Goal: Task Accomplishment & Management: Complete application form

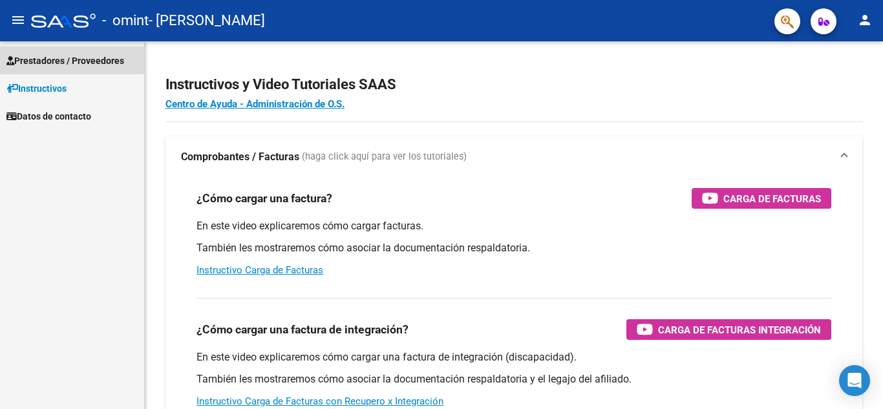
click at [46, 57] on span "Prestadores / Proveedores" at bounding box center [65, 61] width 118 height 14
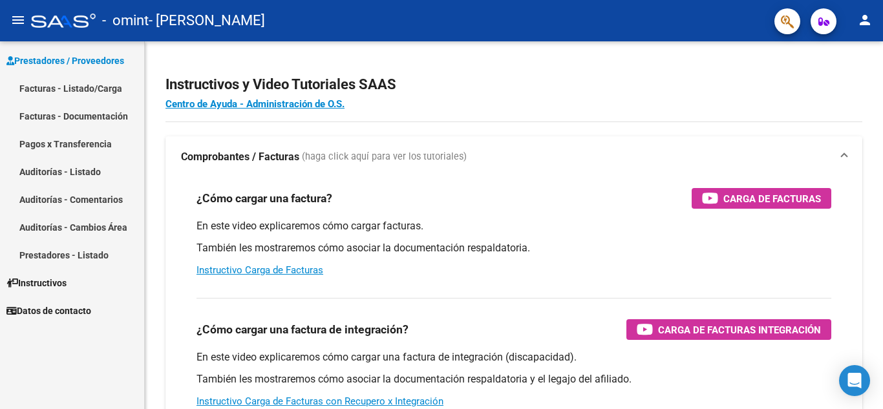
click at [107, 87] on link "Facturas - Listado/Carga" at bounding box center [72, 88] width 144 height 28
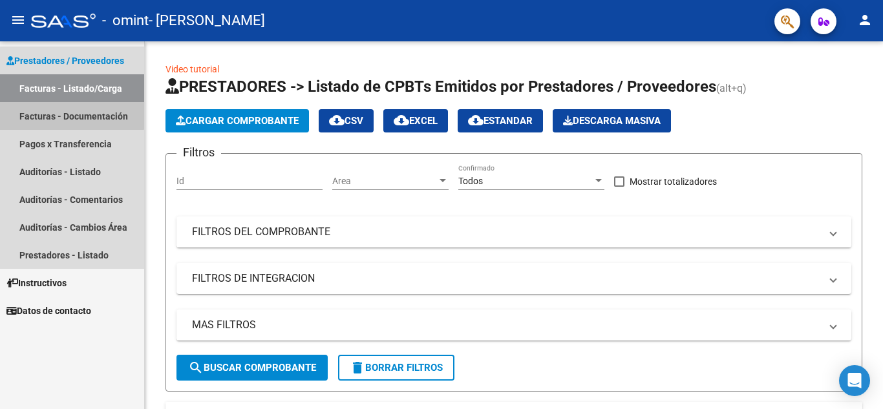
click at [61, 114] on link "Facturas - Documentación" at bounding box center [72, 116] width 144 height 28
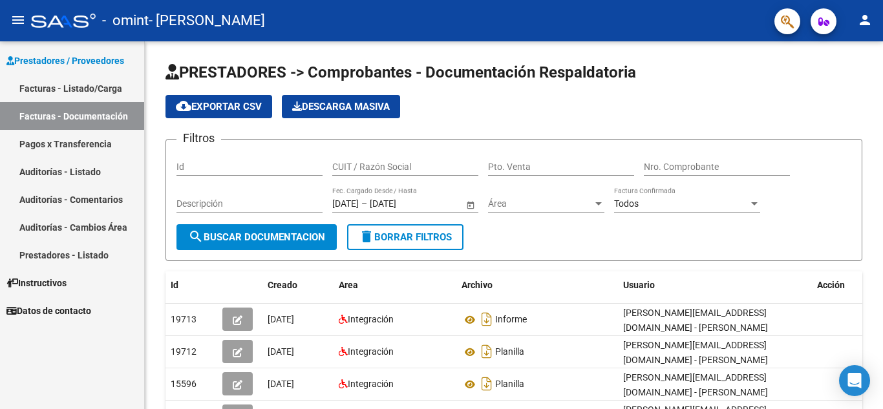
click at [70, 140] on link "Pagos x Transferencia" at bounding box center [72, 144] width 144 height 28
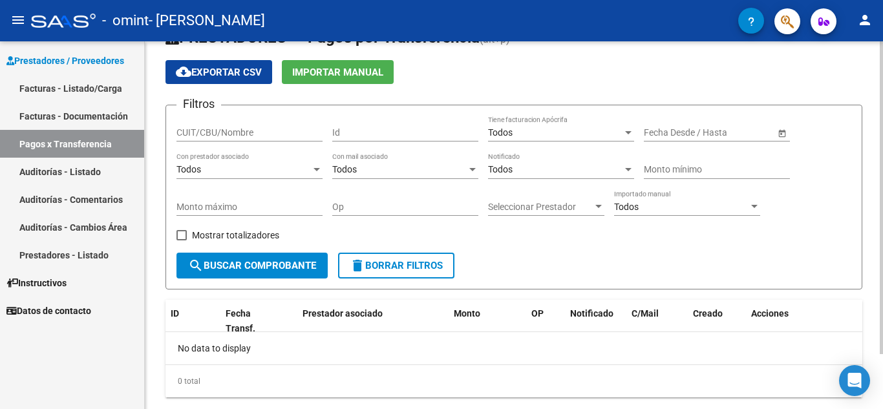
scroll to position [65, 0]
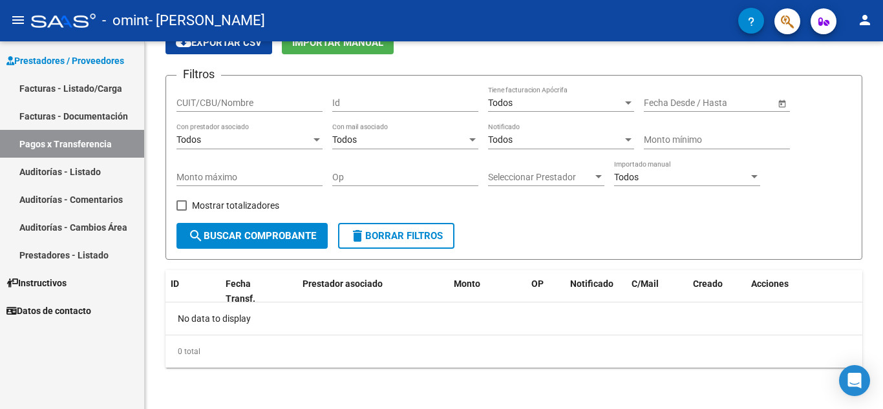
click at [76, 166] on link "Auditorías - Listado" at bounding box center [72, 172] width 144 height 28
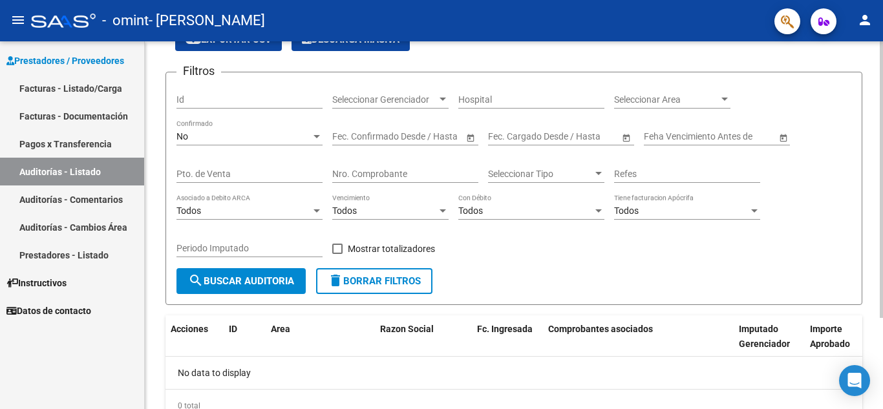
scroll to position [122, 0]
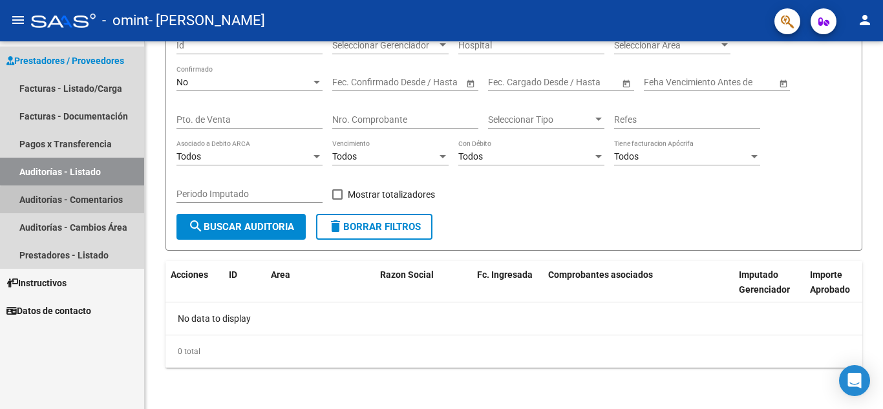
drag, startPoint x: 82, startPoint y: 202, endPoint x: 93, endPoint y: 208, distance: 12.7
click at [82, 201] on link "Auditorías - Comentarios" at bounding box center [72, 199] width 144 height 28
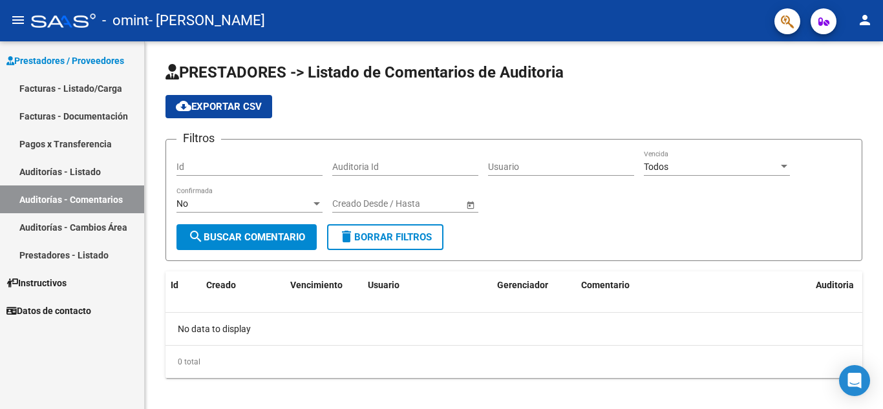
scroll to position [10, 0]
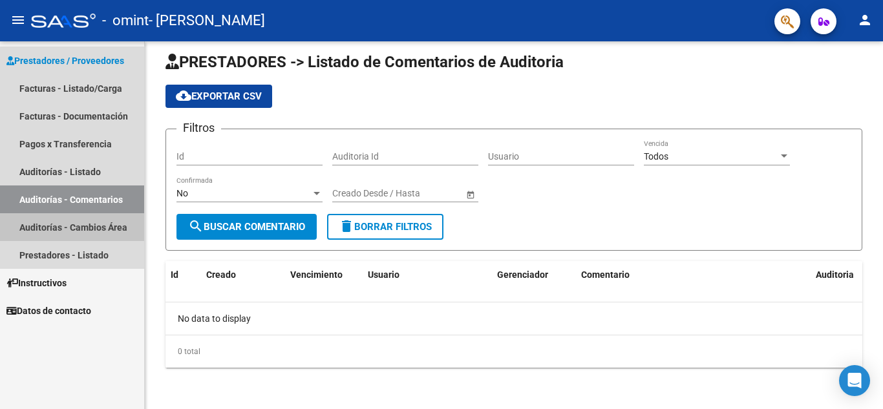
click at [68, 232] on link "Auditorías - Cambios Área" at bounding box center [72, 227] width 144 height 28
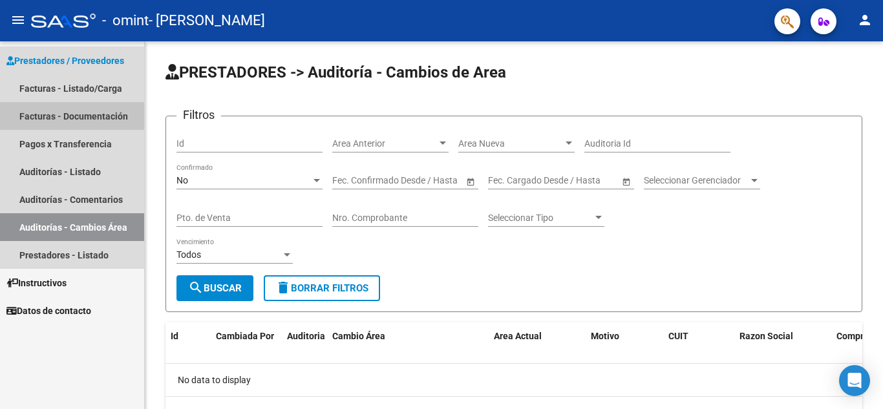
click at [81, 117] on link "Facturas - Documentación" at bounding box center [72, 116] width 144 height 28
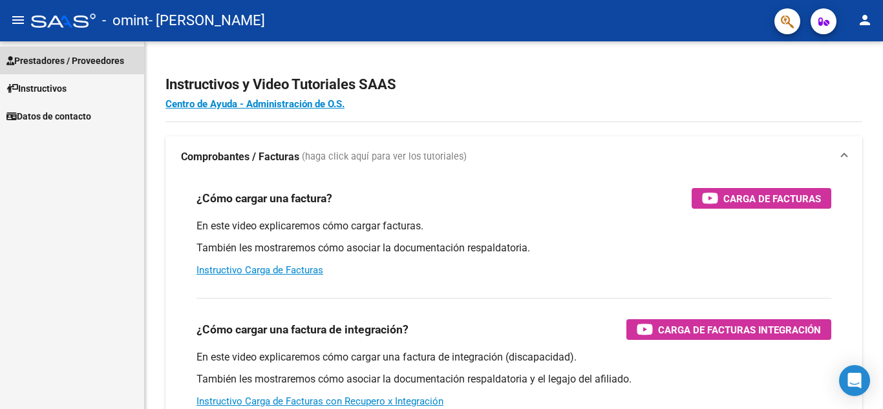
click at [50, 56] on span "Prestadores / Proveedores" at bounding box center [65, 61] width 118 height 14
click at [59, 61] on span "Prestadores / Proveedores" at bounding box center [65, 61] width 118 height 14
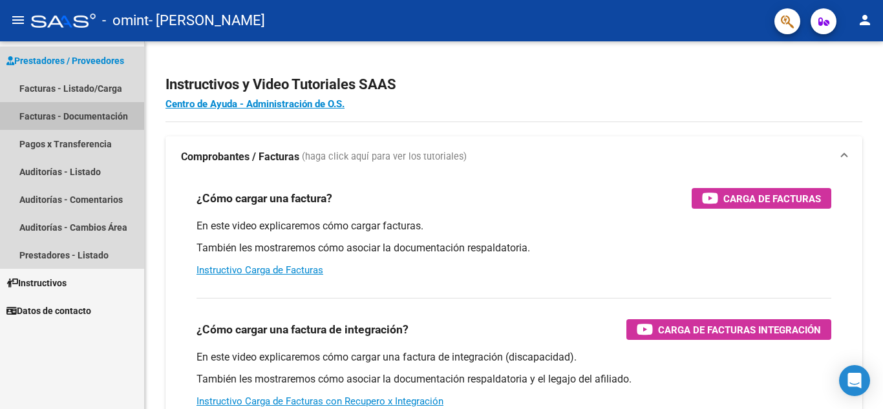
click at [101, 117] on link "Facturas - Documentación" at bounding box center [72, 116] width 144 height 28
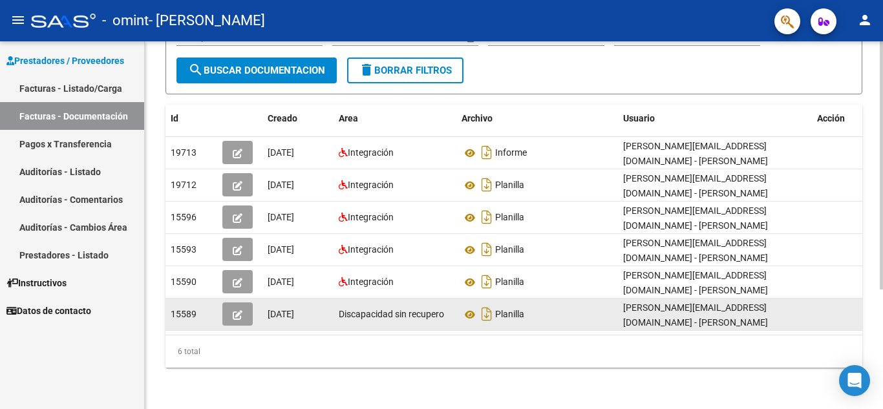
click at [238, 310] on icon "button" at bounding box center [238, 315] width 10 height 10
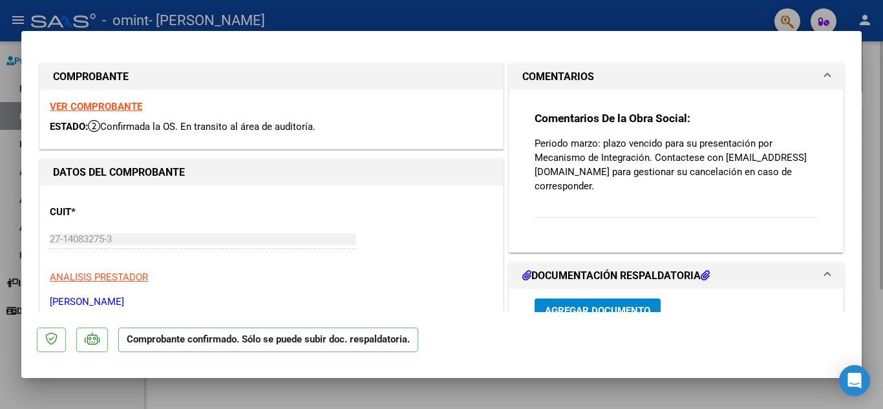
drag, startPoint x: 874, startPoint y: 58, endPoint x: 874, endPoint y: 68, distance: 9.7
click at [874, 59] on div at bounding box center [441, 204] width 883 height 409
type input "$ 0,00"
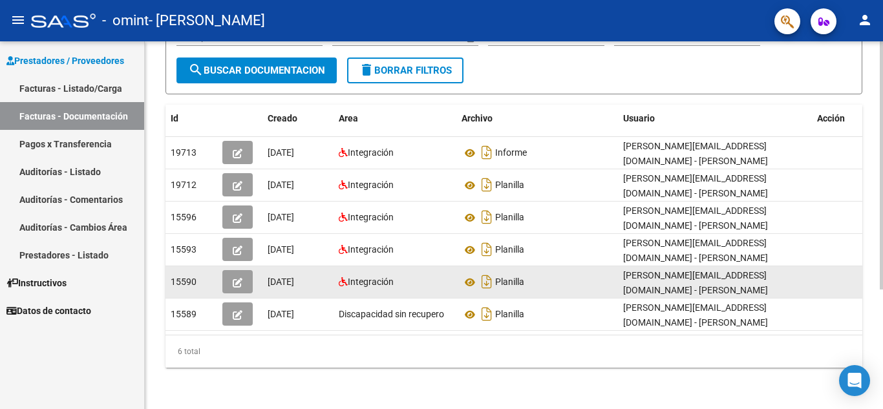
click at [236, 278] on icon "button" at bounding box center [238, 283] width 10 height 10
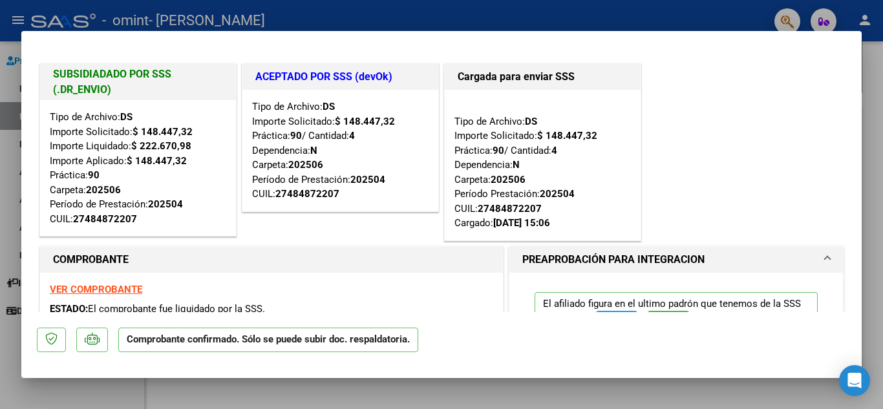
click at [882, 118] on div at bounding box center [441, 204] width 883 height 409
type input "$ 0,00"
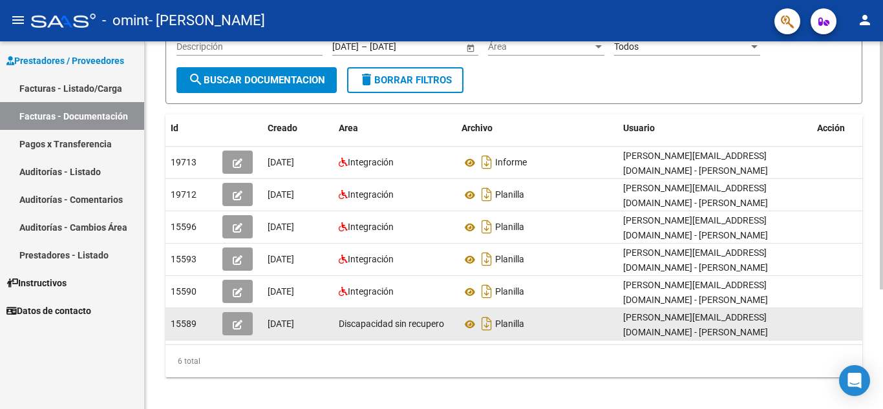
scroll to position [177, 0]
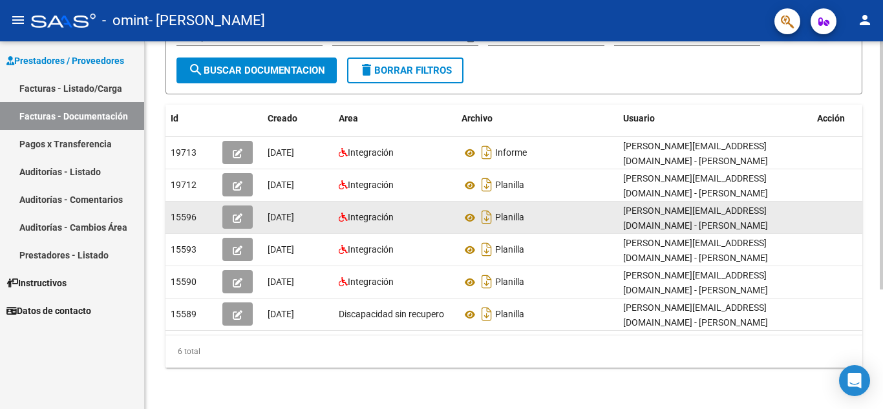
click at [237, 213] on icon "button" at bounding box center [238, 218] width 10 height 10
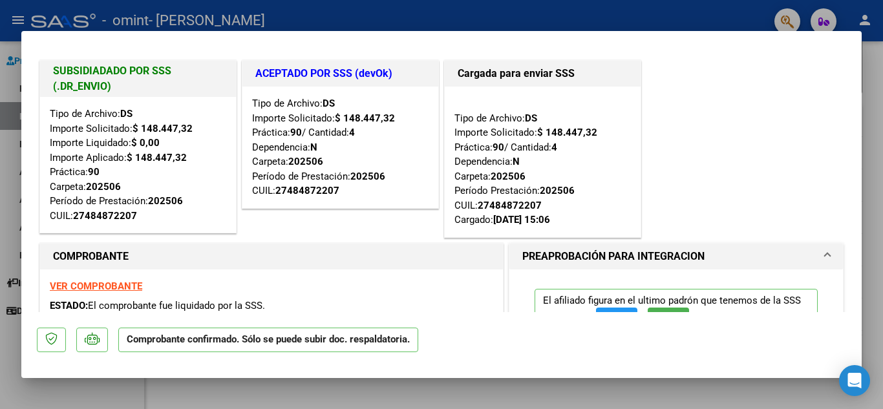
scroll to position [0, 0]
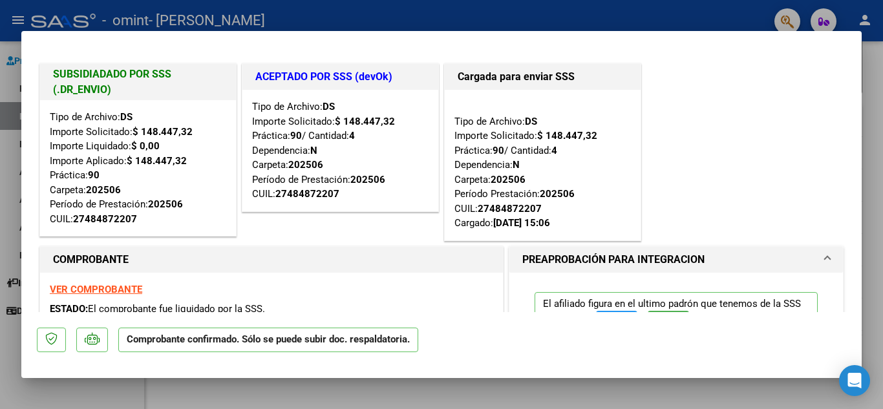
click at [873, 139] on div at bounding box center [441, 204] width 883 height 409
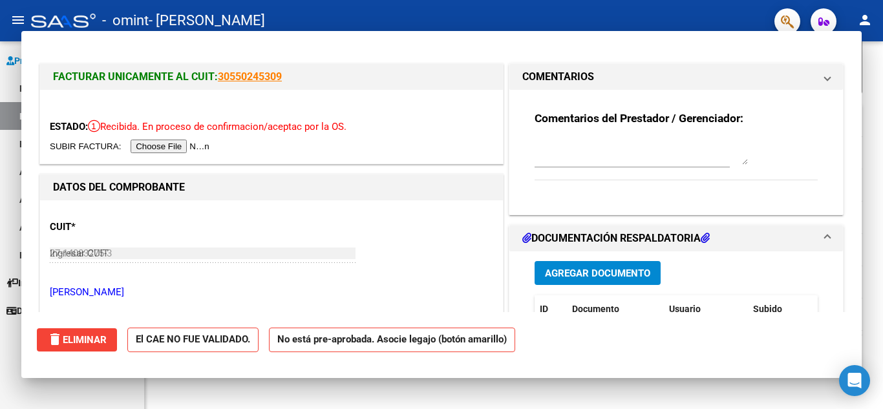
type input "$ 0,00"
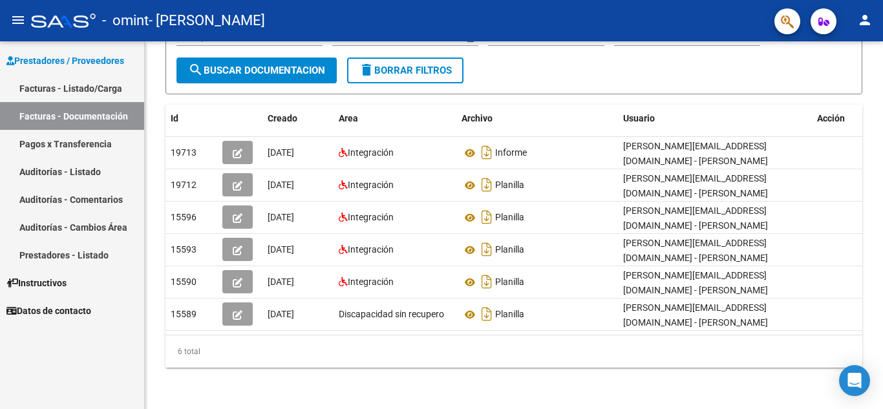
click at [47, 172] on link "Auditorías - Listado" at bounding box center [72, 172] width 144 height 28
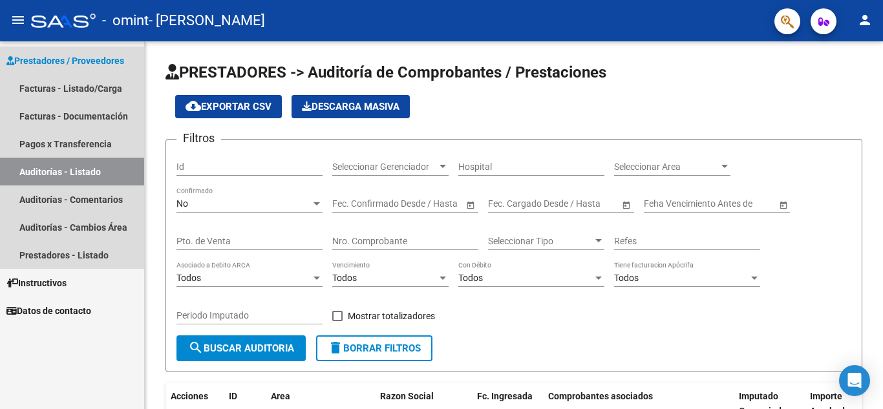
click at [54, 56] on span "Prestadores / Proveedores" at bounding box center [65, 61] width 118 height 14
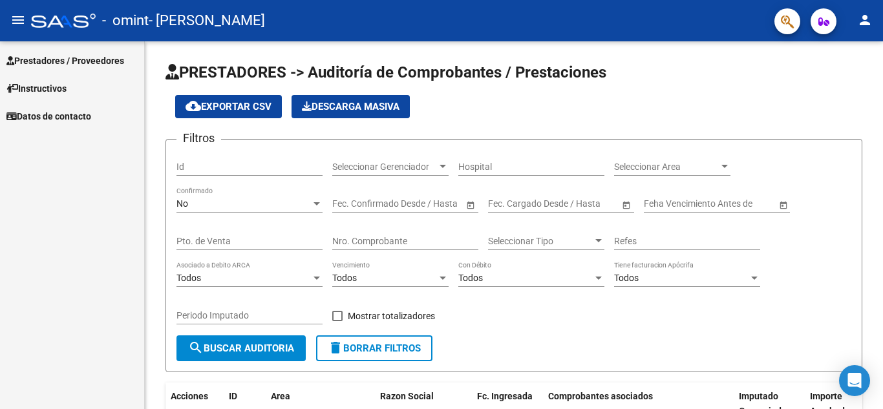
click at [17, 19] on mat-icon "menu" at bounding box center [18, 20] width 16 height 16
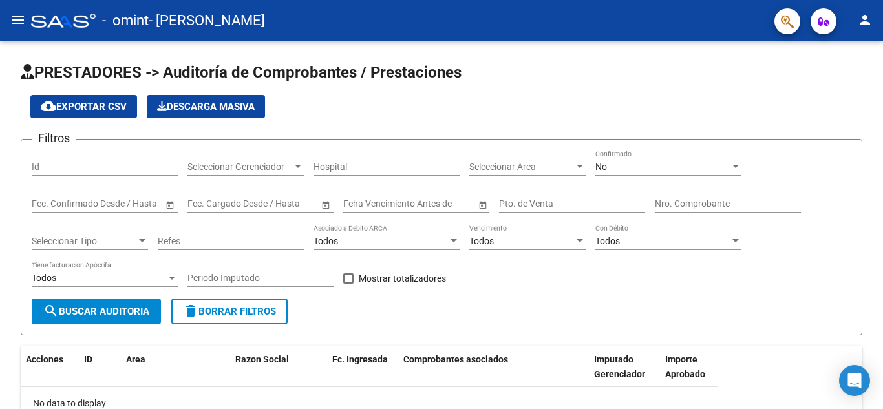
click at [17, 21] on mat-icon "menu" at bounding box center [18, 20] width 16 height 16
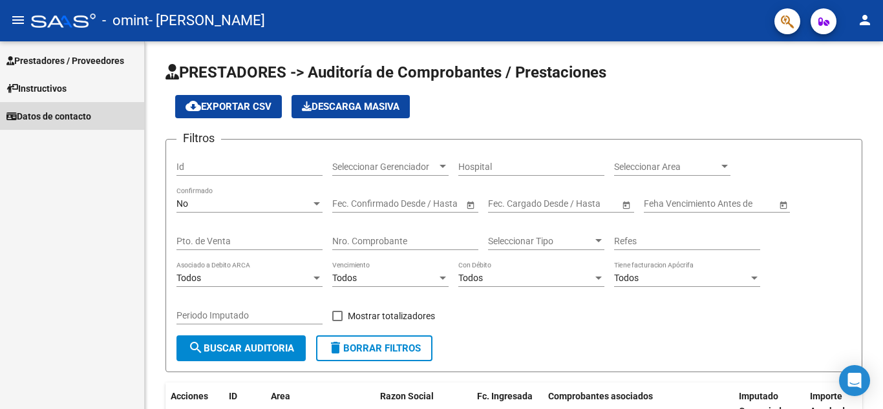
click at [62, 113] on span "Datos de contacto" at bounding box center [48, 116] width 85 height 14
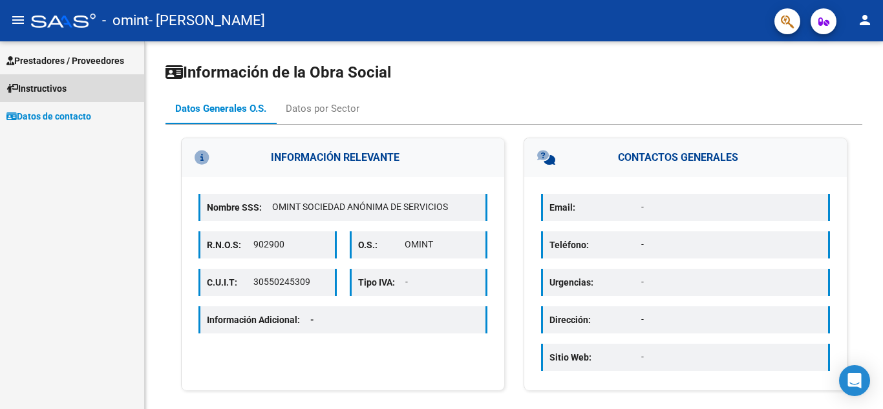
click at [64, 89] on span "Instructivos" at bounding box center [36, 88] width 60 height 14
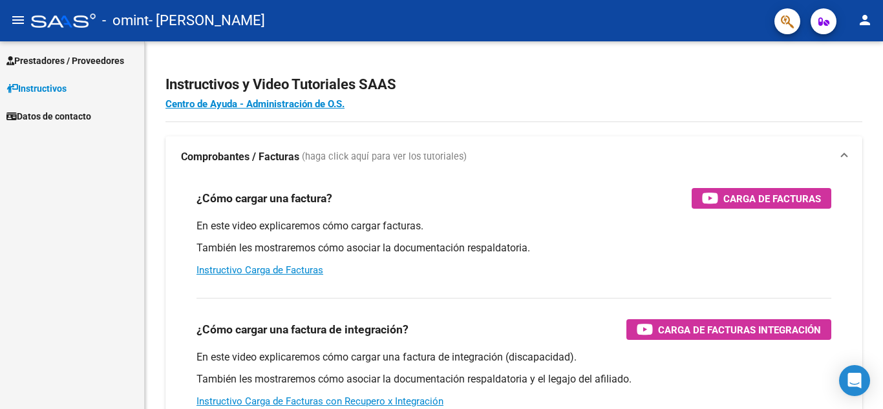
click at [63, 59] on span "Prestadores / Proveedores" at bounding box center [65, 61] width 118 height 14
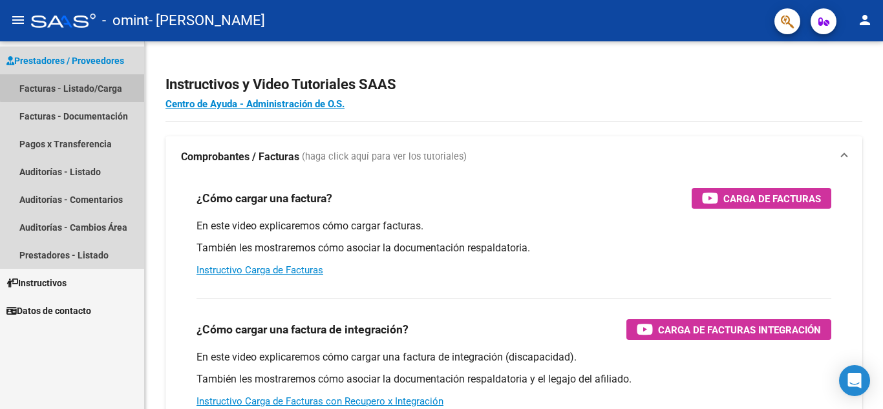
click at [76, 87] on link "Facturas - Listado/Carga" at bounding box center [72, 88] width 144 height 28
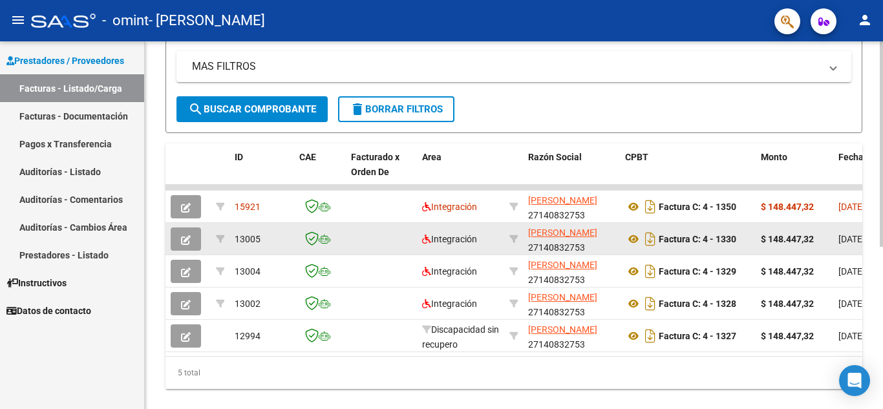
click at [187, 242] on icon "button" at bounding box center [186, 240] width 10 height 10
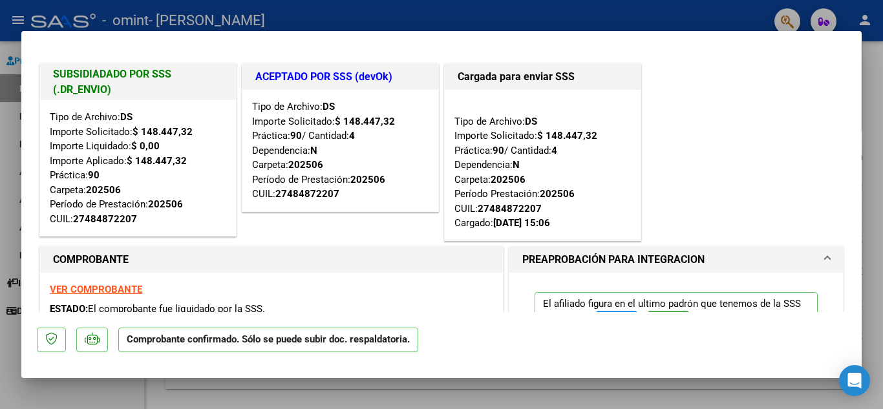
click at [874, 81] on div at bounding box center [441, 204] width 883 height 409
type input "$ 0,00"
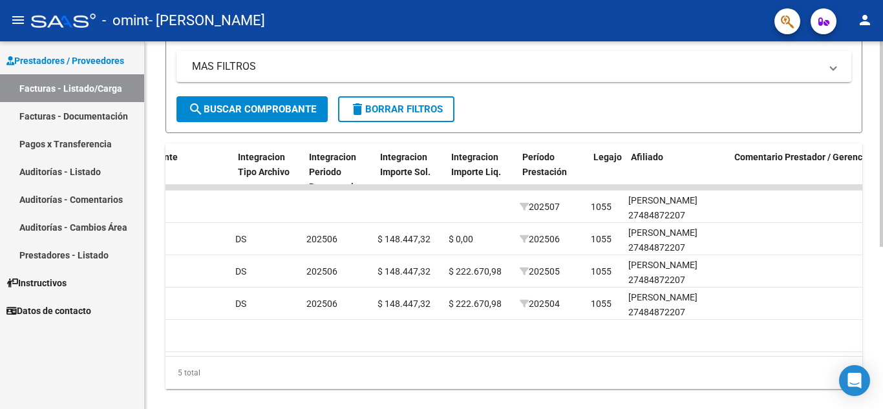
scroll to position [0, 1333]
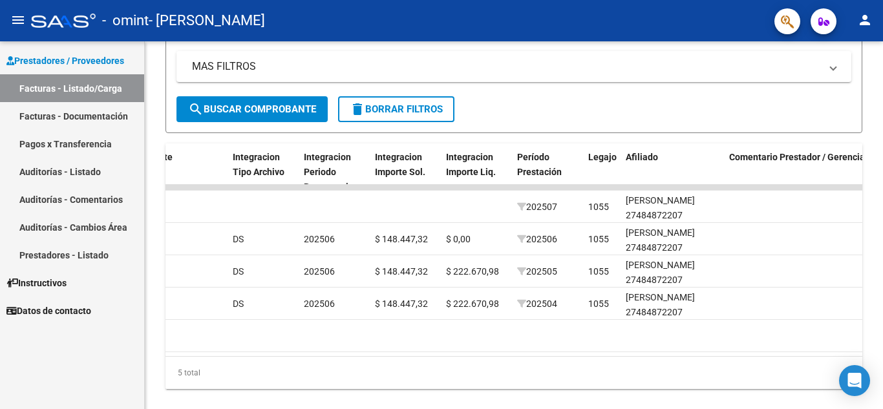
click at [37, 54] on span "Prestadores / Proveedores" at bounding box center [65, 61] width 118 height 14
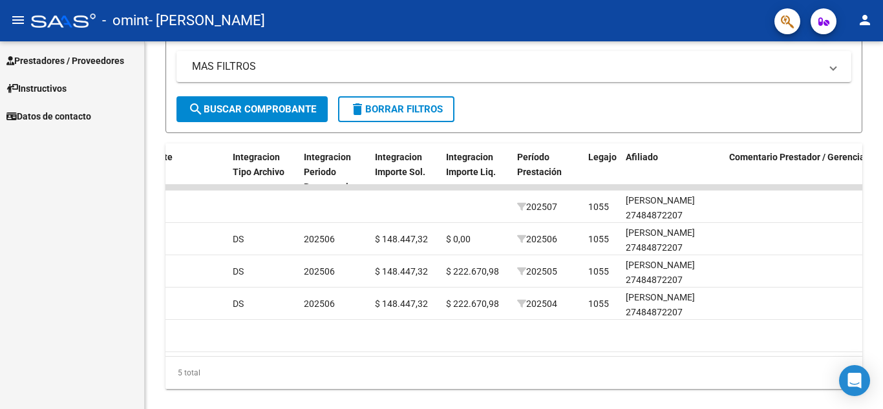
click at [15, 20] on mat-icon "menu" at bounding box center [18, 20] width 16 height 16
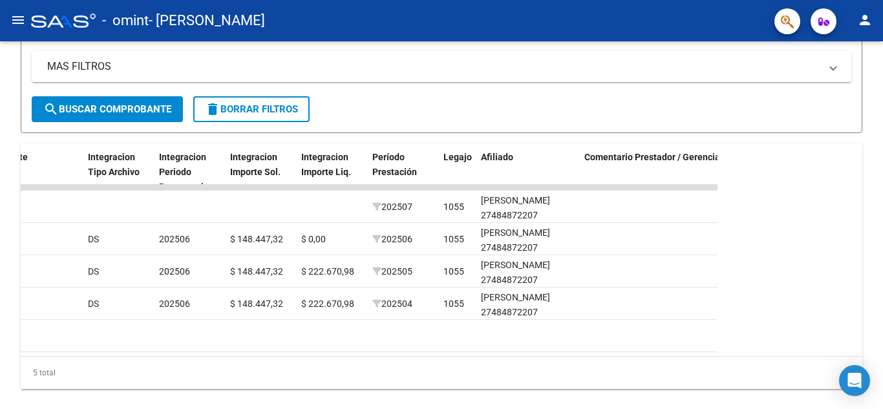
click at [17, 21] on mat-icon "menu" at bounding box center [18, 20] width 16 height 16
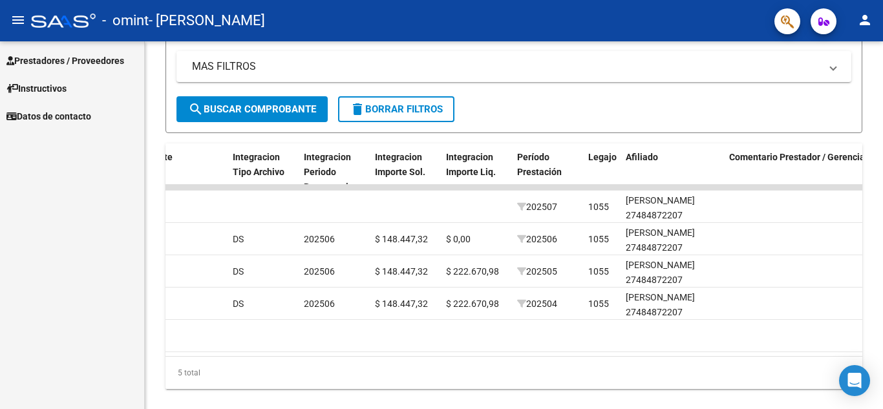
click at [61, 61] on span "Prestadores / Proveedores" at bounding box center [65, 61] width 118 height 14
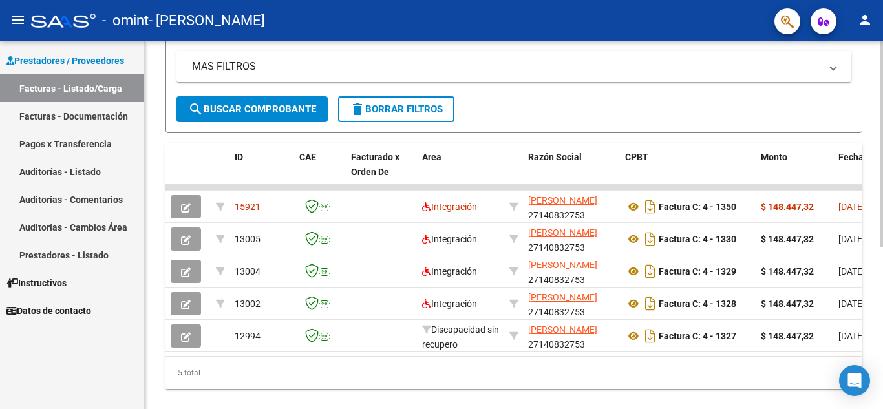
scroll to position [290, 0]
